Goal: Transaction & Acquisition: Purchase product/service

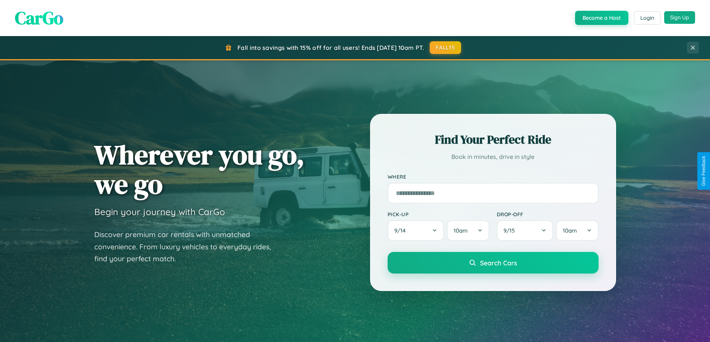
click at [679, 18] on button "Sign Up" at bounding box center [679, 17] width 31 height 13
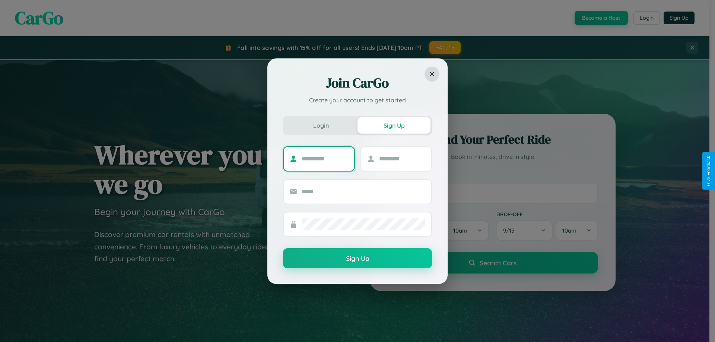
click at [325, 159] on input "text" at bounding box center [325, 159] width 47 height 12
type input "********"
click at [402, 159] on input "text" at bounding box center [402, 159] width 47 height 12
type input "******"
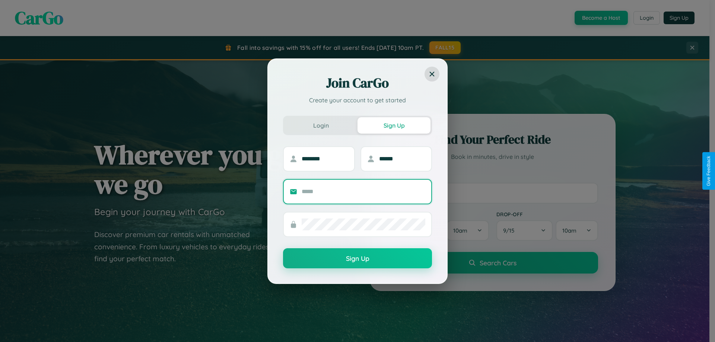
click at [364, 192] on input "text" at bounding box center [364, 192] width 124 height 12
type input "**********"
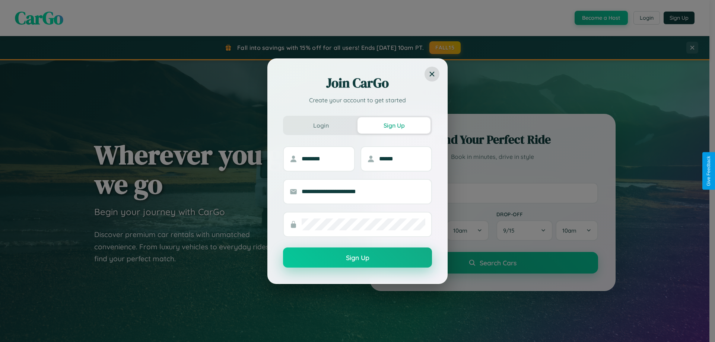
click at [358, 258] on button "Sign Up" at bounding box center [357, 258] width 149 height 20
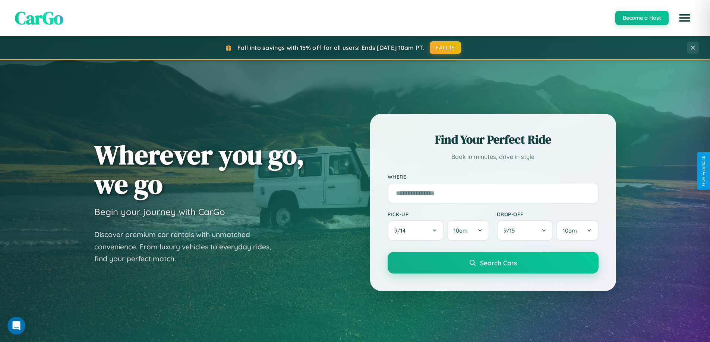
scroll to position [22, 0]
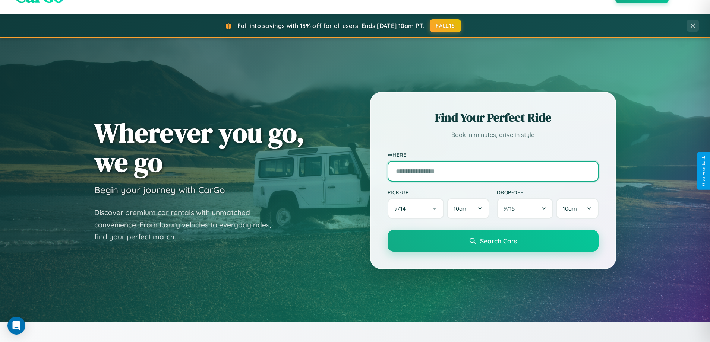
click at [493, 171] on input "text" at bounding box center [492, 171] width 211 height 21
type input "**********"
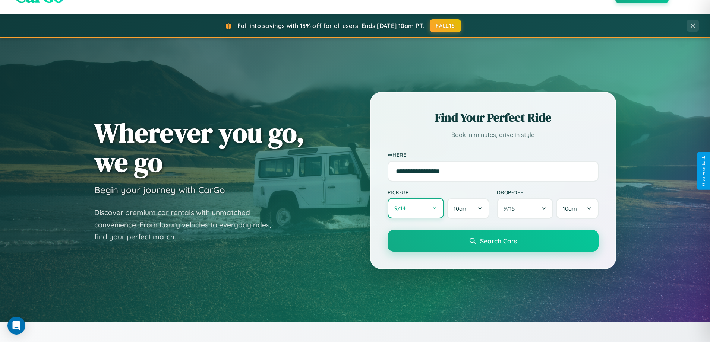
click at [415, 209] on button "9 / 14" at bounding box center [415, 208] width 57 height 20
select select "*"
select select "****"
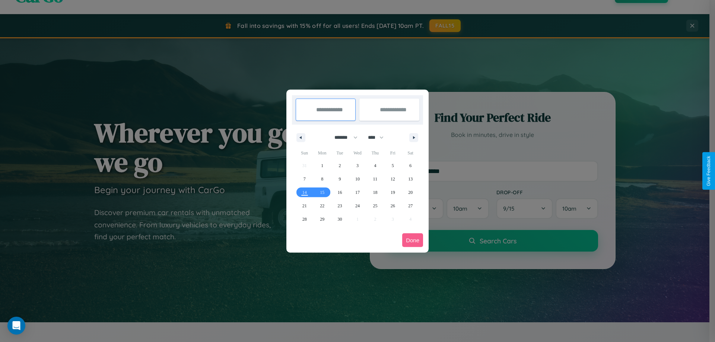
click at [343, 137] on select "******* ******** ***** ***** *** **** **** ****** ********* ******* ******** **…" at bounding box center [345, 138] width 32 height 12
select select "*"
click at [379, 137] on select "**** **** **** **** **** **** **** **** **** **** **** **** **** **** **** ****…" at bounding box center [375, 138] width 22 height 12
select select "****"
click at [322, 219] on span "27" at bounding box center [322, 219] width 4 height 13
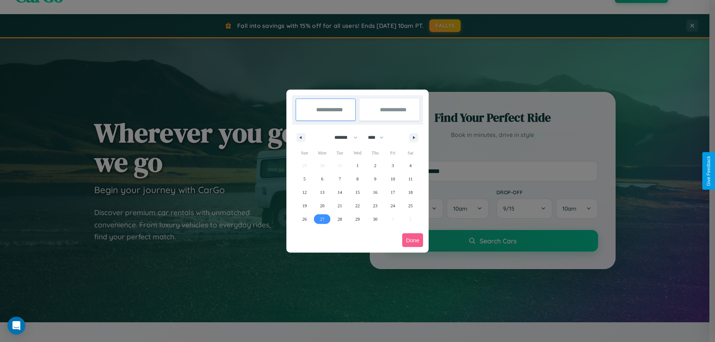
type input "**********"
click at [414, 137] on icon "button" at bounding box center [416, 137] width 4 height 3
select select "*"
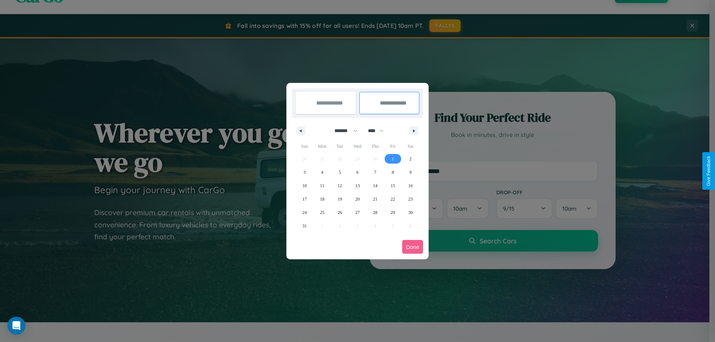
click at [393, 159] on span "1" at bounding box center [393, 158] width 2 height 13
type input "**********"
select select "*"
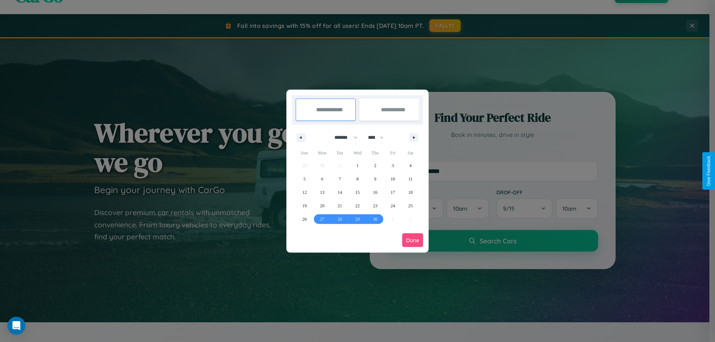
click at [413, 240] on button "Done" at bounding box center [412, 241] width 21 height 14
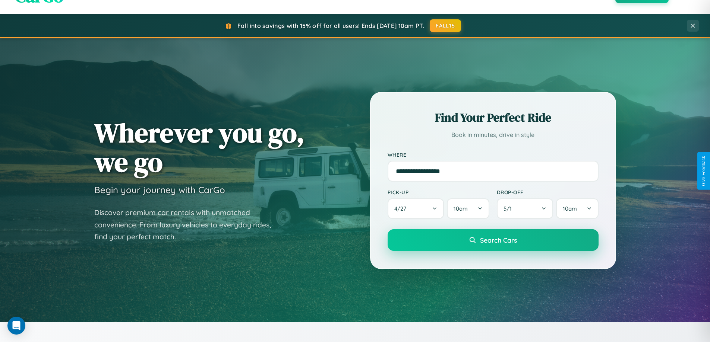
click at [493, 240] on span "Search Cars" at bounding box center [498, 240] width 37 height 8
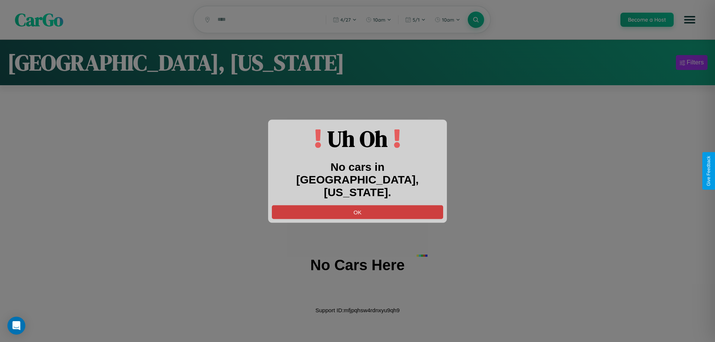
click at [358, 205] on button "OK" at bounding box center [357, 212] width 171 height 14
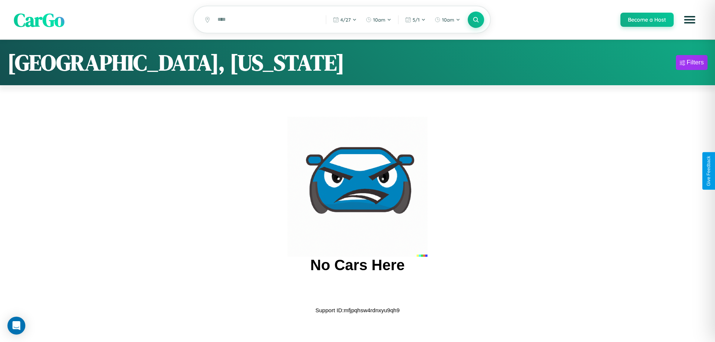
click at [39, 20] on span "CarGo" at bounding box center [39, 20] width 51 height 26
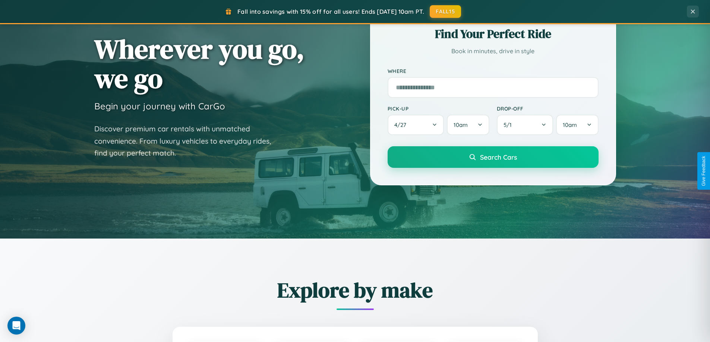
scroll to position [1434, 0]
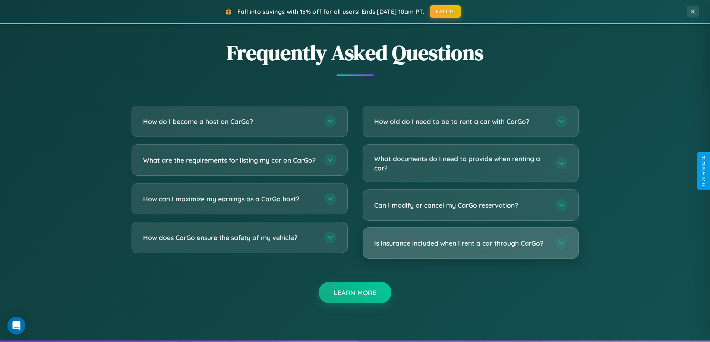
click at [470, 243] on h3 "Is insurance included when I rent a car through CarGo?" at bounding box center [461, 243] width 174 height 9
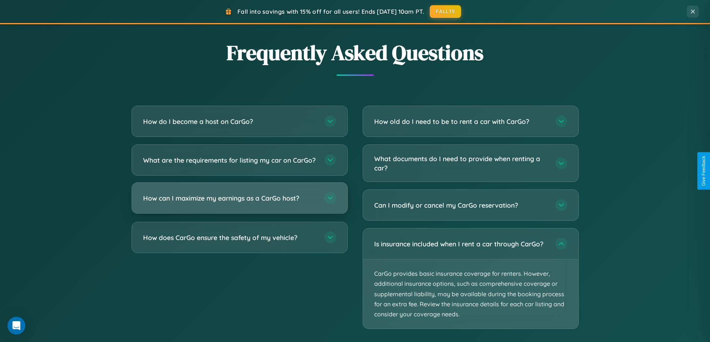
click at [239, 203] on h3 "How can I maximize my earnings as a CarGo host?" at bounding box center [230, 198] width 174 height 9
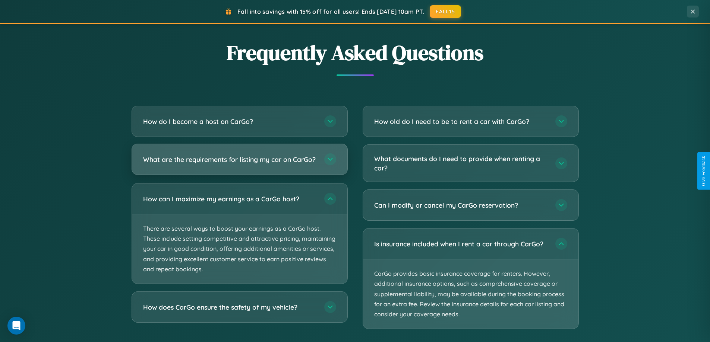
click at [239, 162] on h3 "What are the requirements for listing my car on CarGo?" at bounding box center [230, 159] width 174 height 9
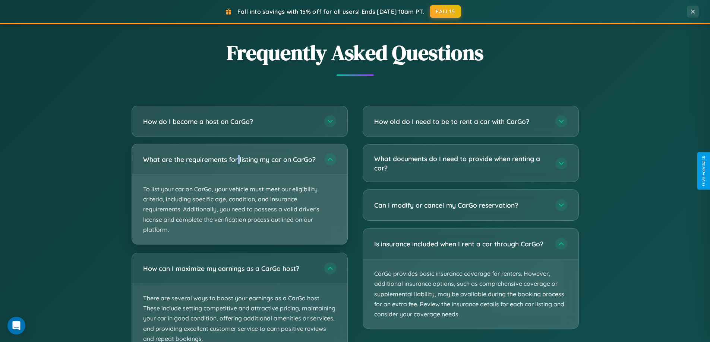
click at [239, 197] on p "To list your car on CarGo, your vehicle must meet our eligibility criteria, inc…" at bounding box center [239, 209] width 215 height 69
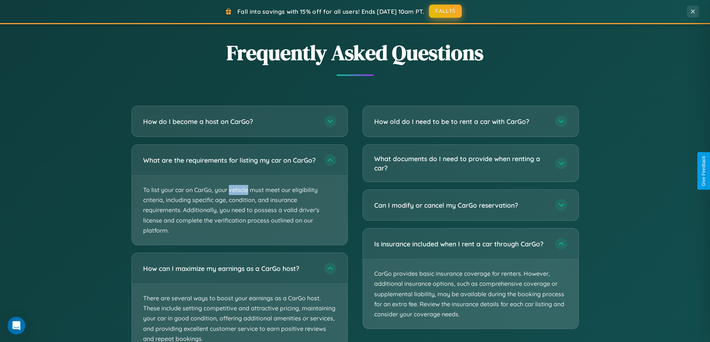
click at [446, 12] on button "FALL15" at bounding box center [445, 10] width 33 height 13
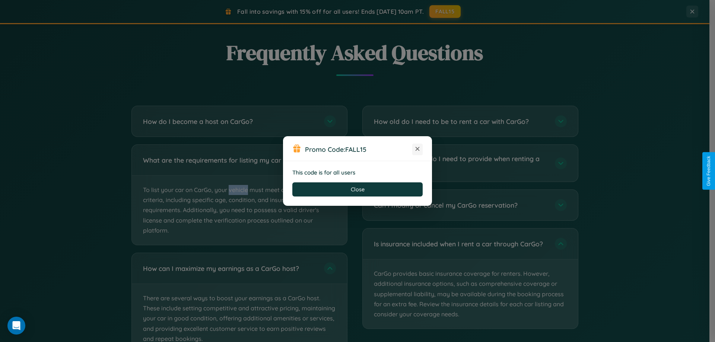
click at [418, 149] on icon at bounding box center [417, 148] width 7 height 7
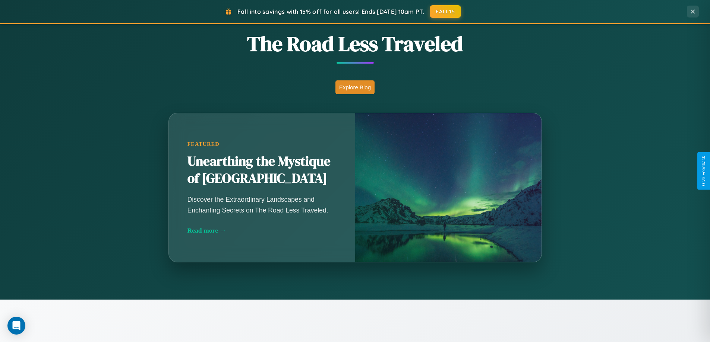
scroll to position [321, 0]
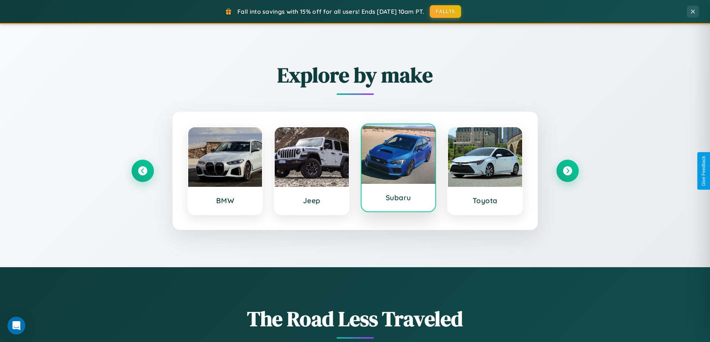
click at [398, 168] on div at bounding box center [398, 154] width 74 height 60
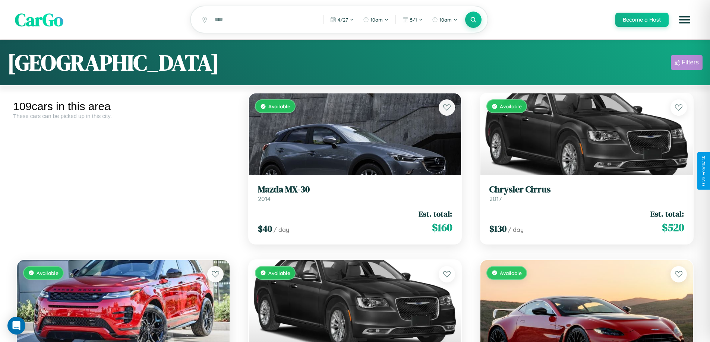
click at [686, 64] on div "Filters" at bounding box center [689, 62] width 17 height 7
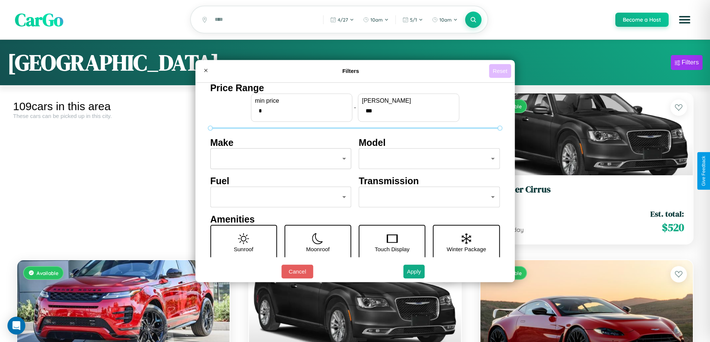
click at [501, 71] on button "Reset" at bounding box center [500, 71] width 22 height 14
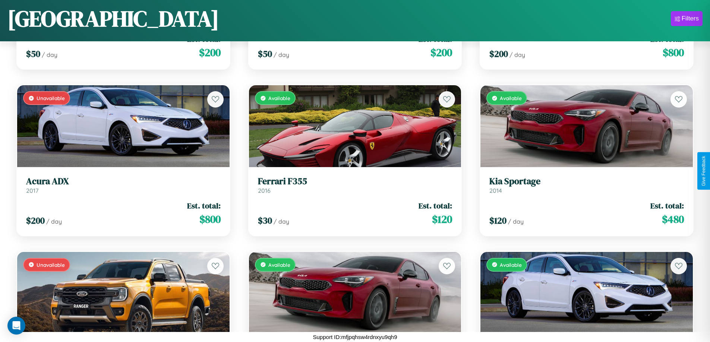
scroll to position [4331, 0]
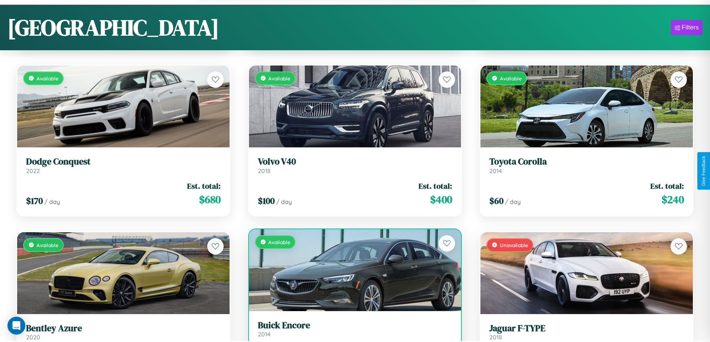
click at [352, 331] on h3 "Buick Encore" at bounding box center [355, 325] width 194 height 11
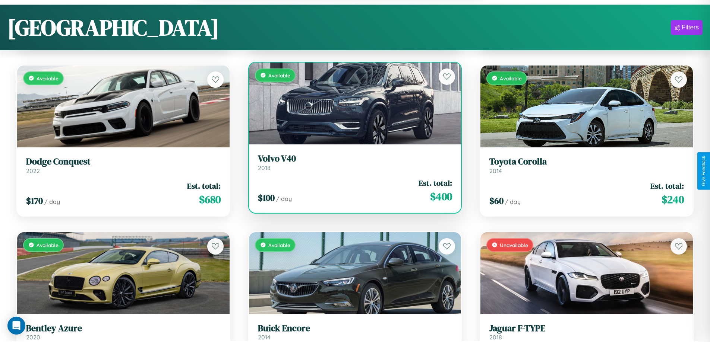
scroll to position [4443, 0]
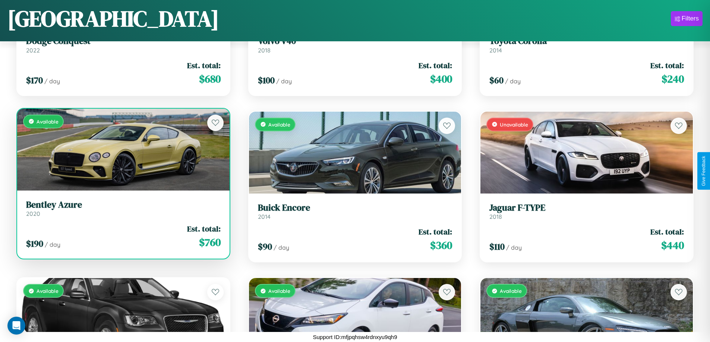
click at [122, 149] on div "Available" at bounding box center [123, 150] width 212 height 82
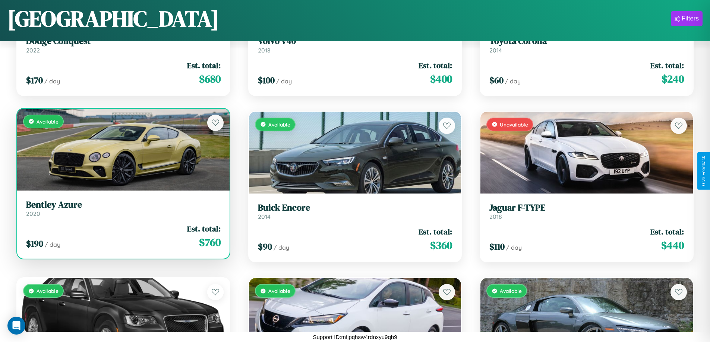
click at [122, 149] on div "Available" at bounding box center [123, 150] width 212 height 82
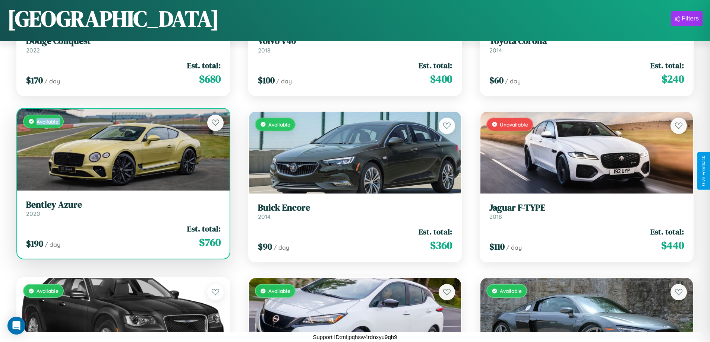
click at [122, 149] on div "Available" at bounding box center [123, 150] width 212 height 82
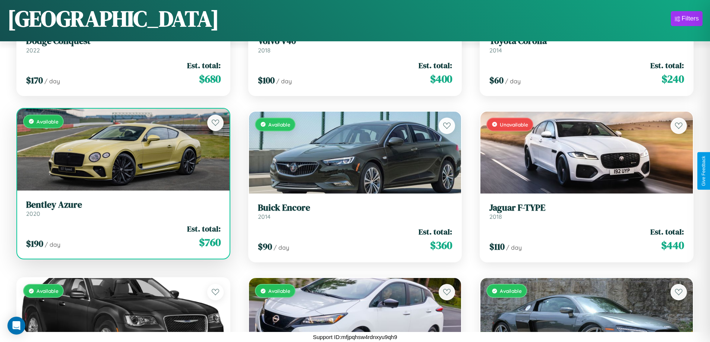
click at [122, 149] on div "Available" at bounding box center [123, 150] width 212 height 82
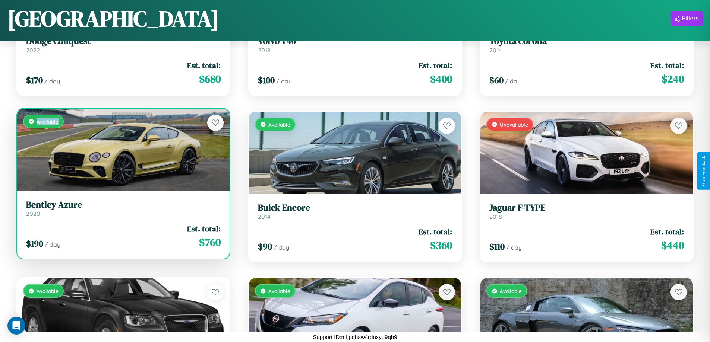
click at [122, 149] on div "Available" at bounding box center [123, 150] width 212 height 82
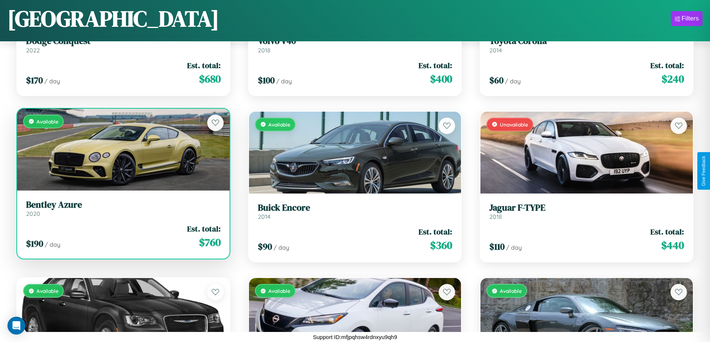
click at [122, 208] on h3 "Bentley Azure" at bounding box center [123, 205] width 194 height 11
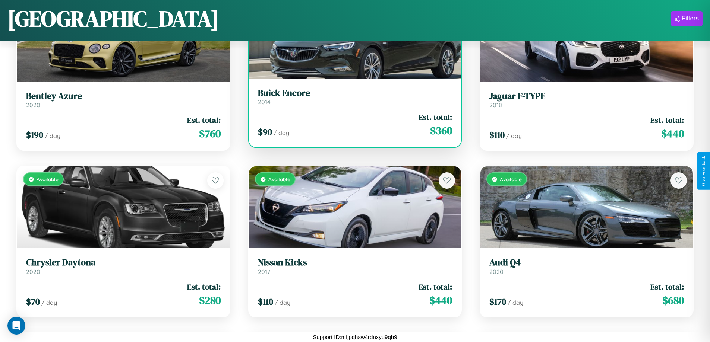
scroll to position [4943, 0]
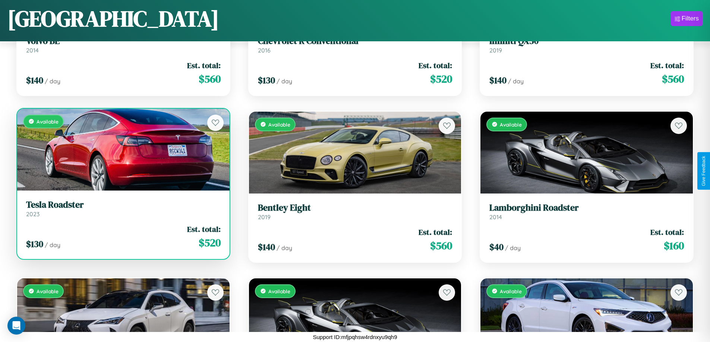
click at [122, 212] on link "Tesla Roadster 2023" at bounding box center [123, 209] width 194 height 18
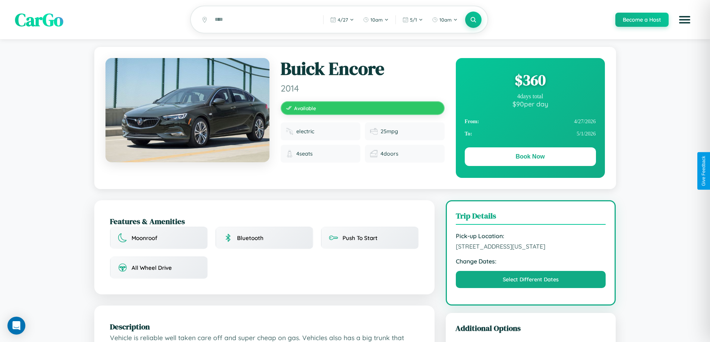
click at [530, 81] on div "$ 360" at bounding box center [530, 80] width 131 height 20
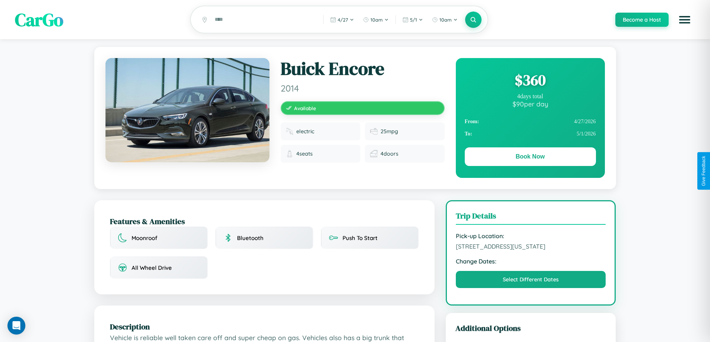
click at [530, 81] on div "$ 360" at bounding box center [530, 80] width 131 height 20
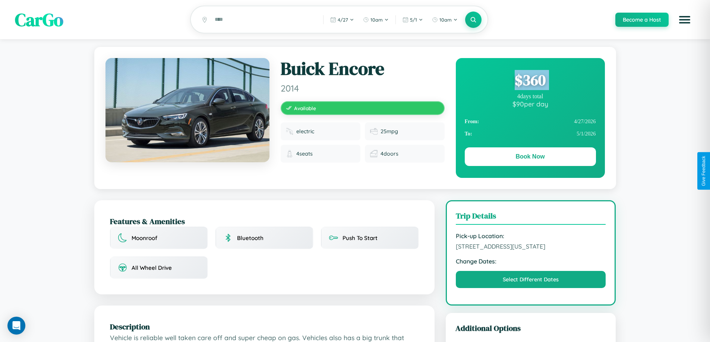
click at [530, 81] on div "$ 360" at bounding box center [530, 80] width 131 height 20
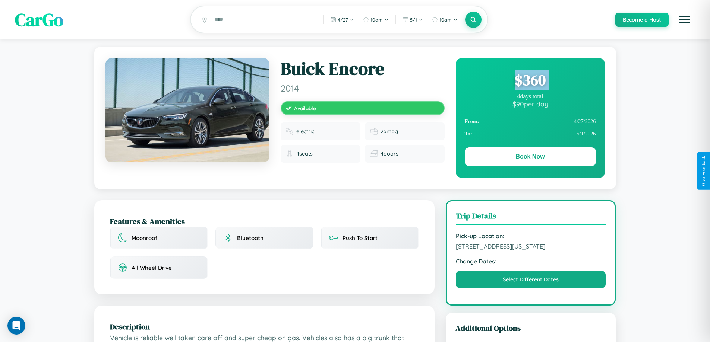
click at [530, 81] on div "$ 360" at bounding box center [530, 80] width 131 height 20
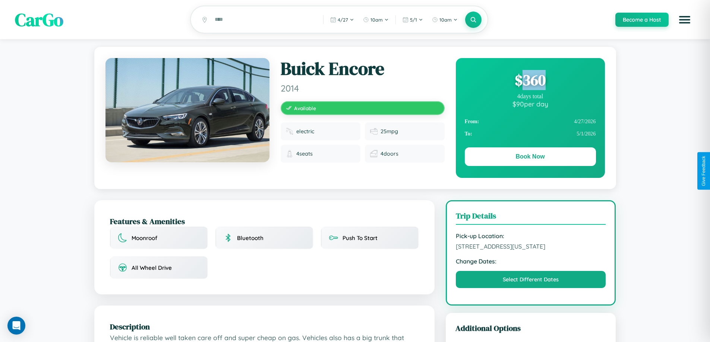
click at [530, 81] on div "$ 360" at bounding box center [530, 80] width 131 height 20
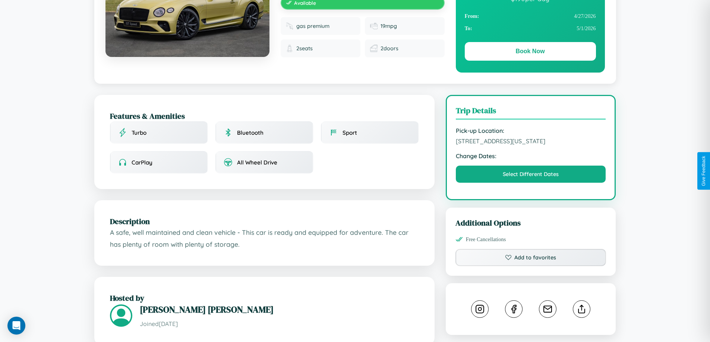
scroll to position [193, 0]
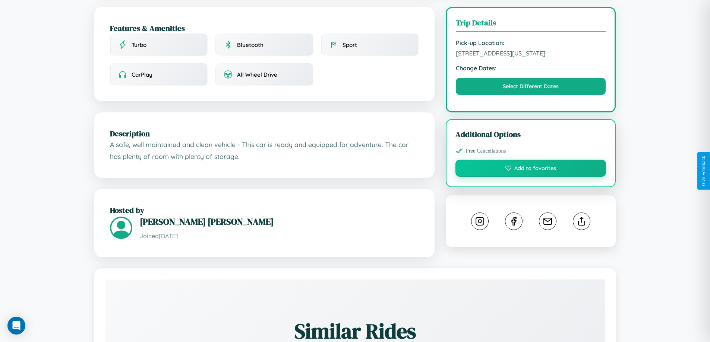
click at [531, 170] on button "Add to favorites" at bounding box center [530, 168] width 151 height 17
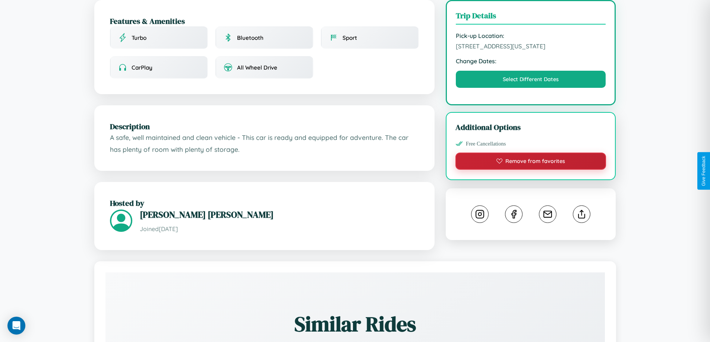
scroll to position [245, 0]
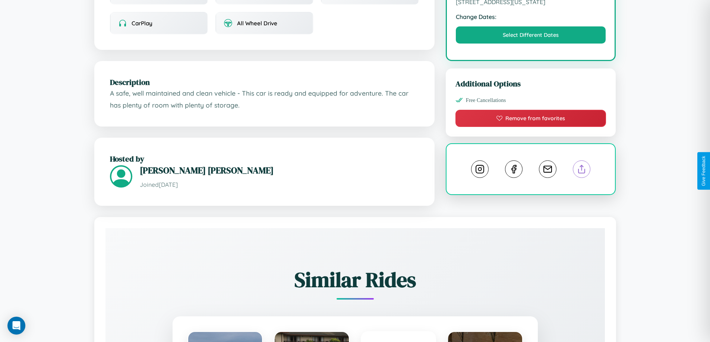
click at [582, 170] on line at bounding box center [582, 167] width 0 height 5
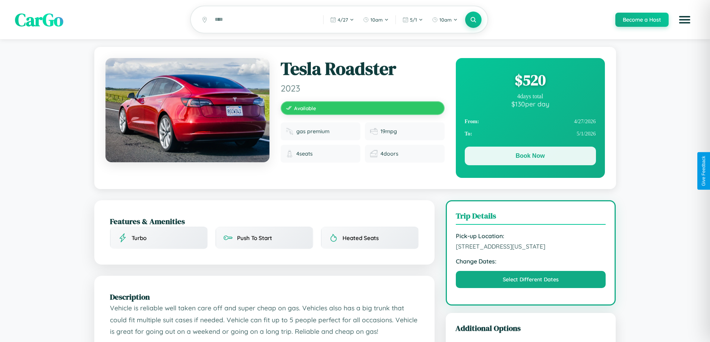
click at [530, 157] on button "Book Now" at bounding box center [530, 156] width 131 height 19
